Goal: Check status: Check status

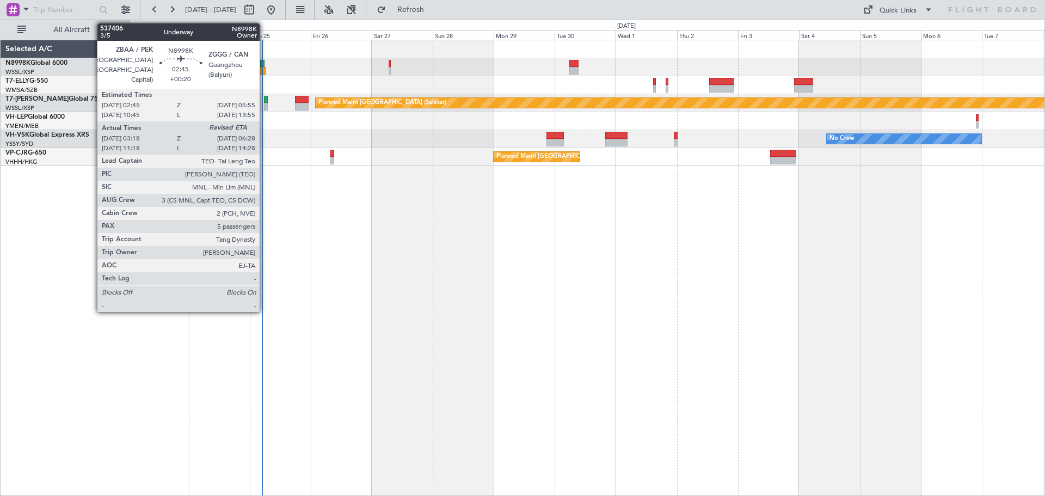
click at [264, 69] on div at bounding box center [261, 71] width 8 height 8
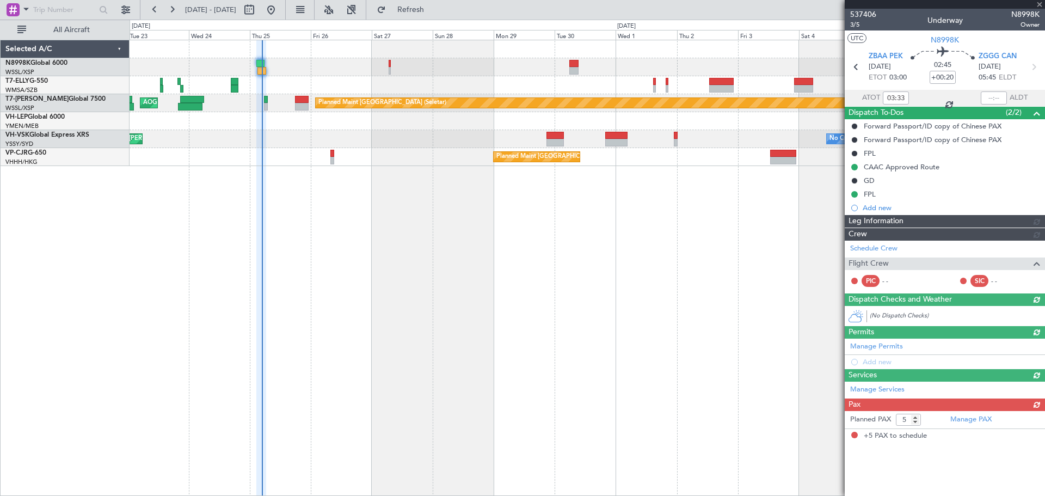
type input "[PERSON_NAME] (HHAFI)"
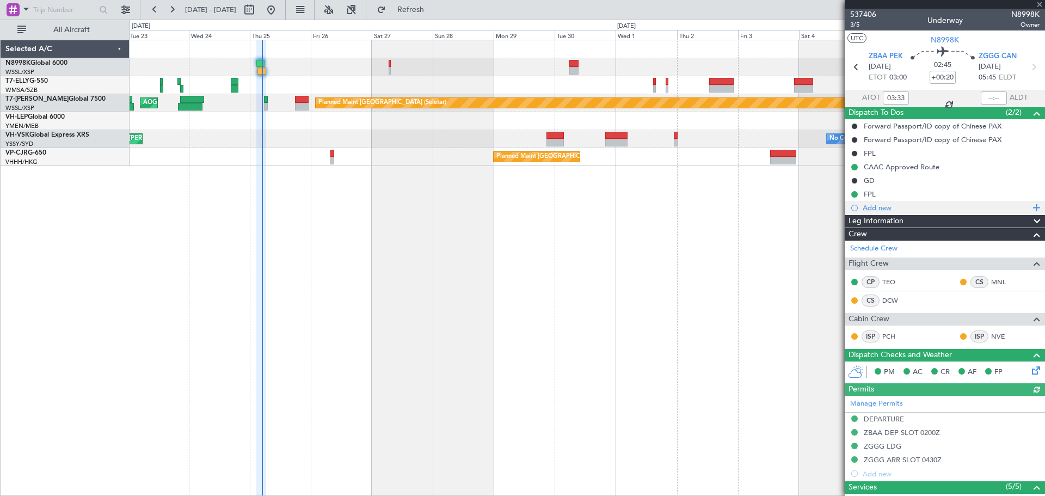
scroll to position [287, 0]
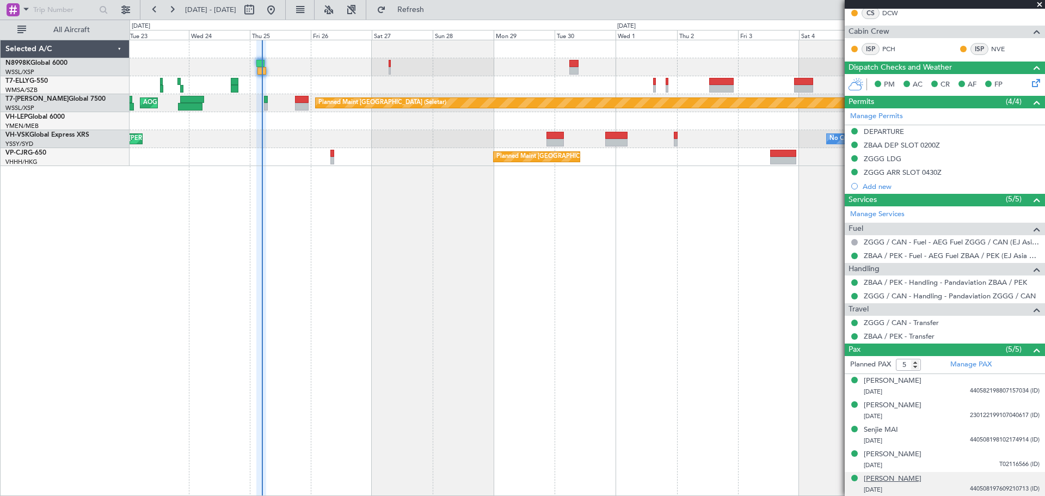
click at [905, 480] on div "[PERSON_NAME]" at bounding box center [893, 478] width 58 height 11
type input "[PERSON_NAME] (HHAFI)"
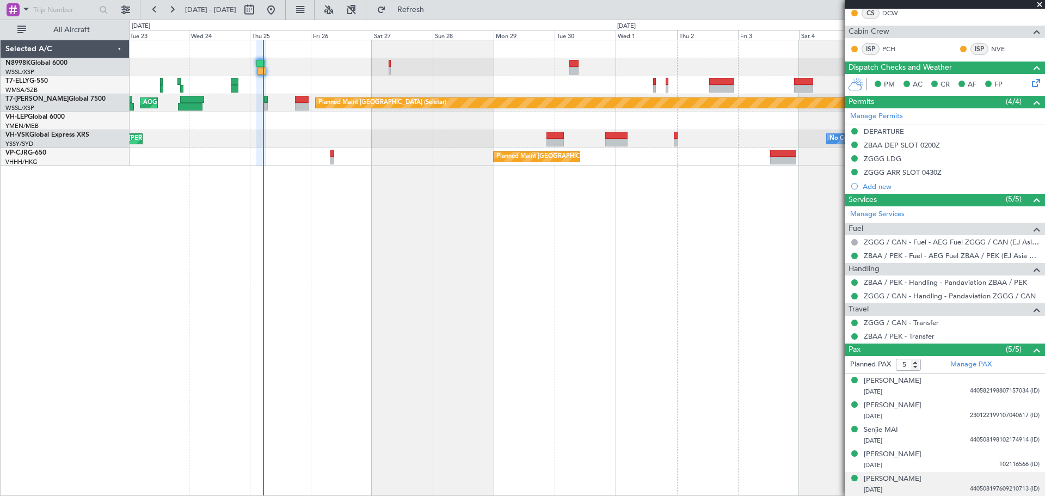
type input "[PERSON_NAME] (HHAFI)"
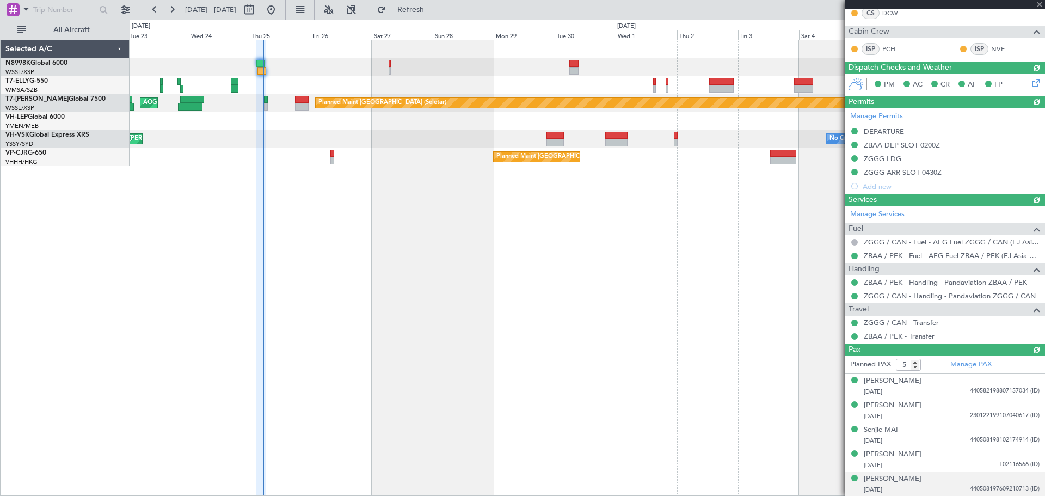
type input "[PERSON_NAME] (HHAFI)"
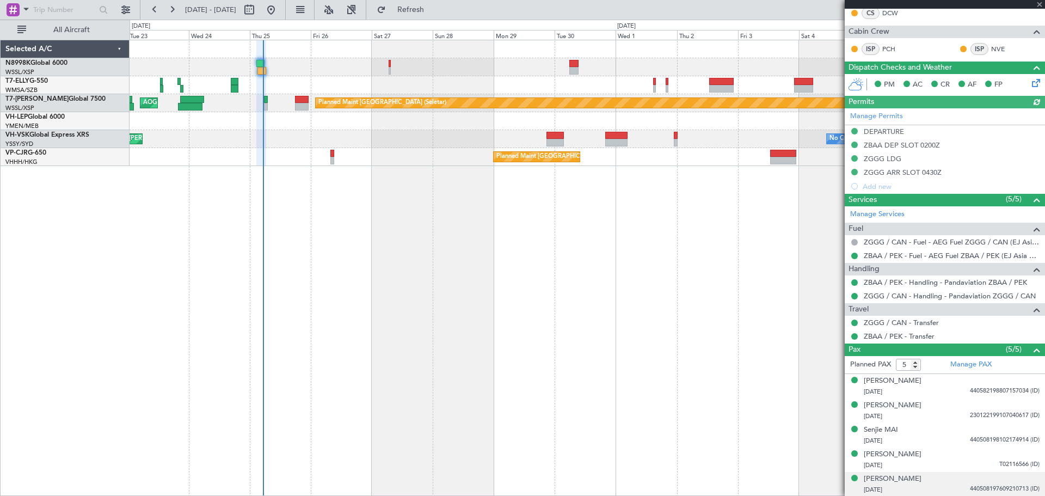
type input "[PERSON_NAME] (HHAFI)"
